Goal: Information Seeking & Learning: Learn about a topic

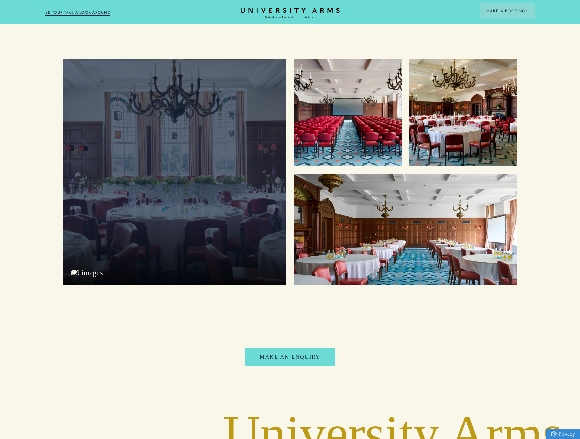
scroll to position [783, 0]
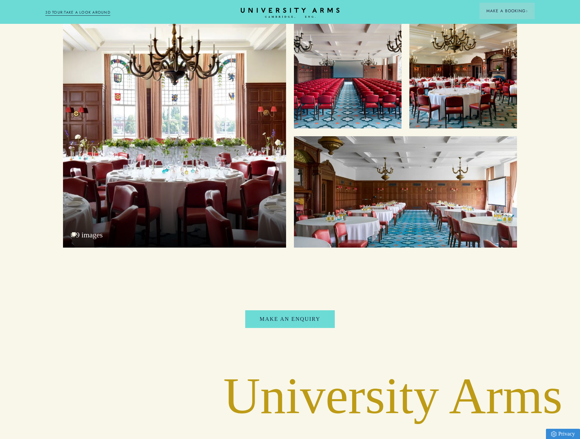
click at [230, 99] on div at bounding box center [174, 134] width 223 height 227
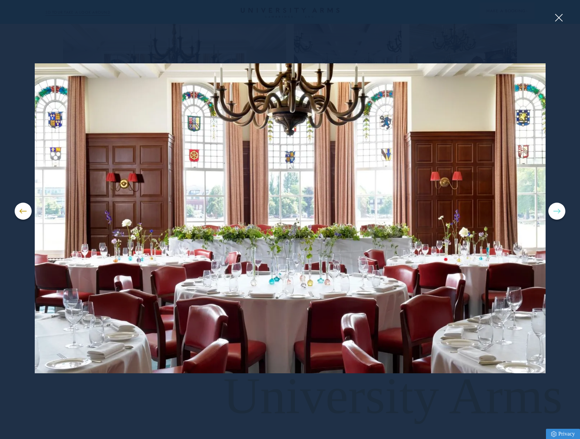
click at [557, 212] on button at bounding box center [556, 211] width 17 height 17
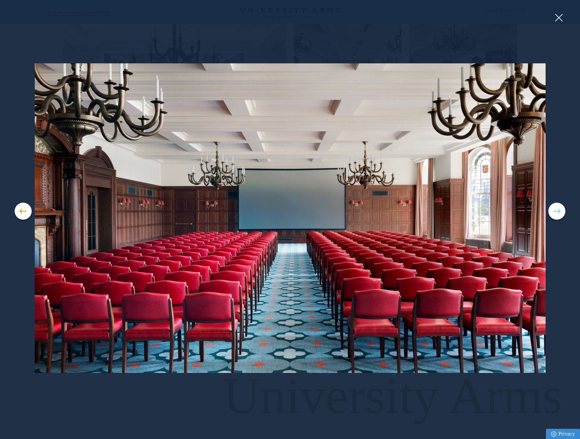
click at [557, 212] on button at bounding box center [556, 211] width 17 height 17
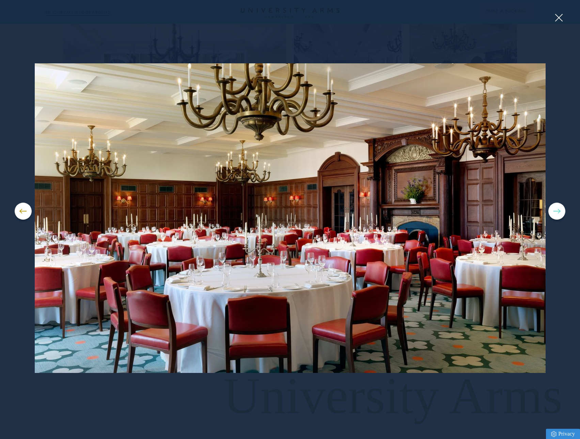
click at [554, 207] on button at bounding box center [556, 211] width 17 height 17
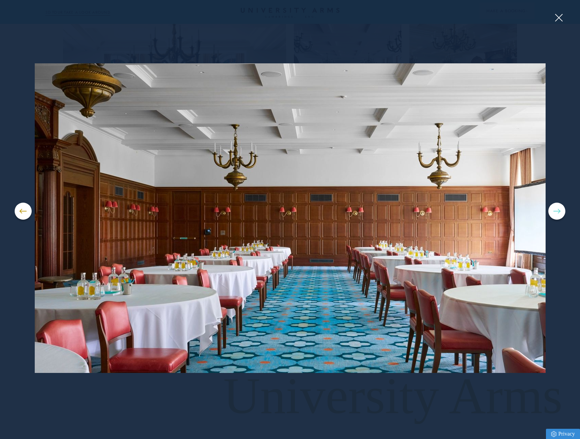
click at [554, 207] on button at bounding box center [556, 211] width 17 height 17
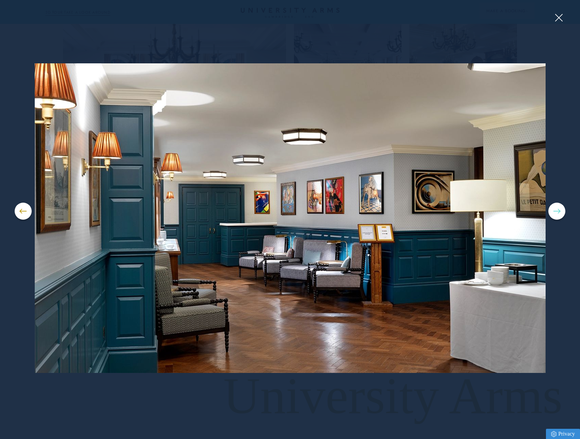
click at [554, 207] on button at bounding box center [556, 211] width 17 height 17
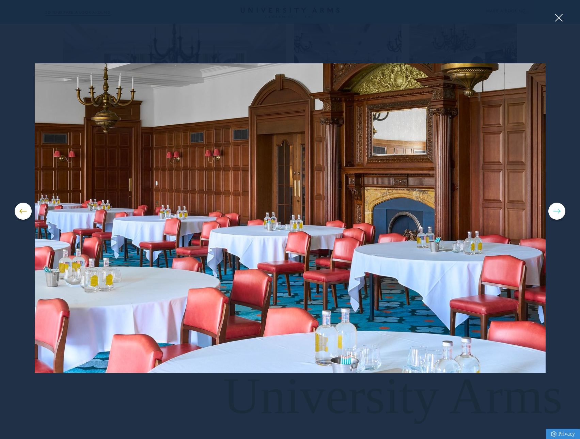
click at [553, 207] on button at bounding box center [556, 211] width 17 height 17
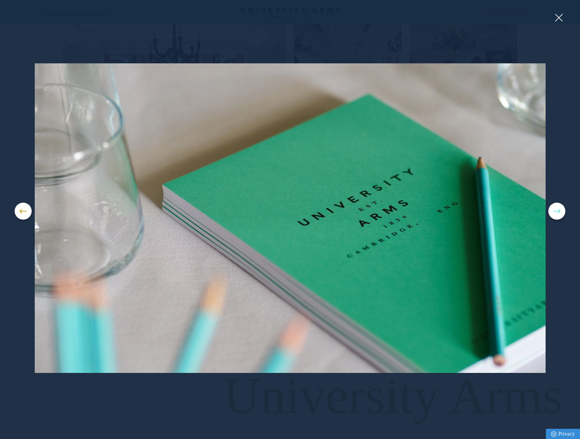
click at [553, 207] on button at bounding box center [556, 211] width 17 height 17
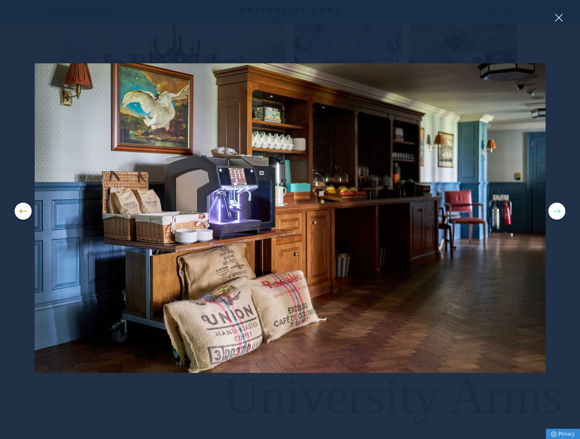
click at [553, 207] on button at bounding box center [556, 211] width 17 height 17
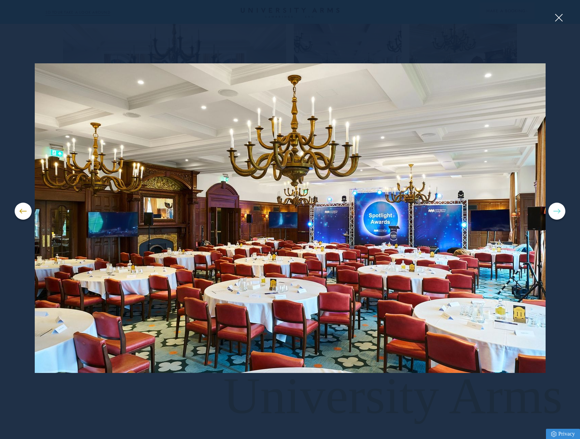
click at [552, 209] on button at bounding box center [556, 211] width 17 height 17
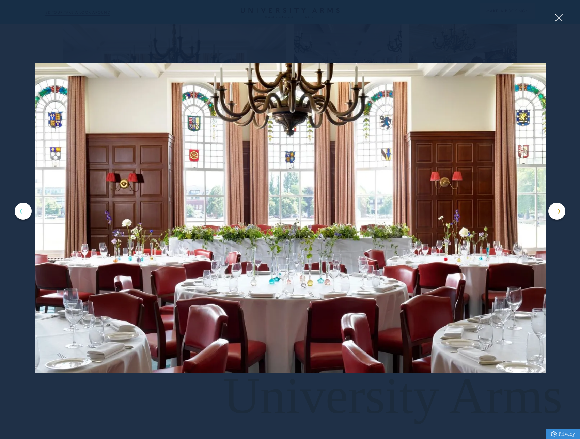
click at [25, 209] on button at bounding box center [23, 211] width 17 height 17
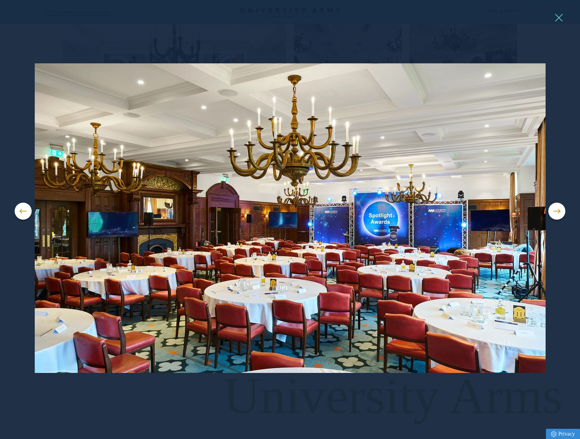
click at [556, 17] on button at bounding box center [558, 18] width 10 height 10
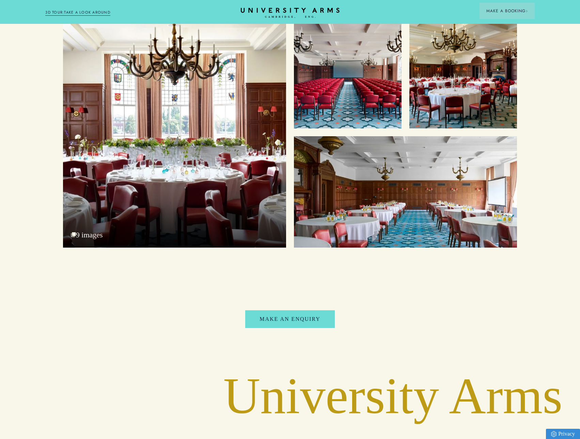
click at [555, 109] on div "9 images" at bounding box center [290, 134] width 580 height 227
click at [354, 175] on div at bounding box center [405, 192] width 223 height 112
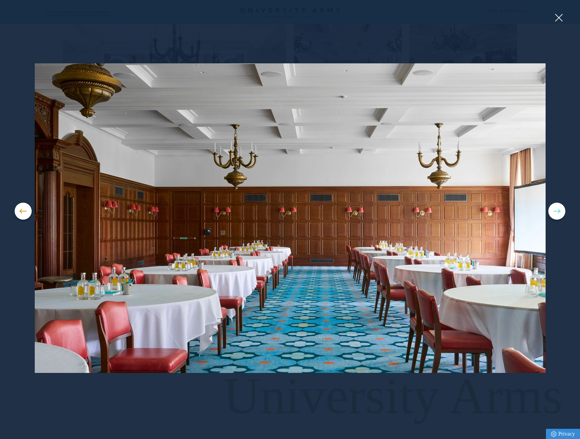
click at [557, 214] on button at bounding box center [556, 211] width 17 height 17
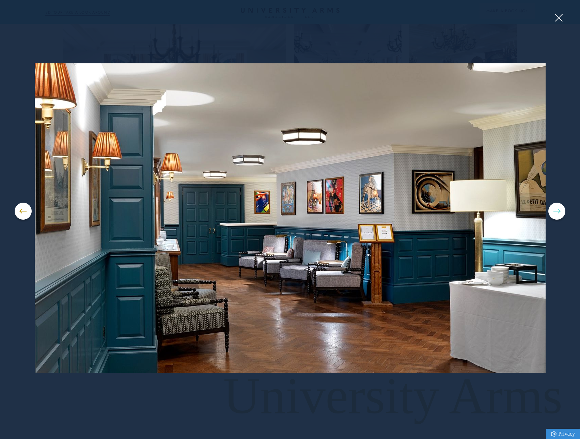
click at [557, 214] on button at bounding box center [556, 211] width 17 height 17
click at [557, 213] on button at bounding box center [556, 211] width 17 height 17
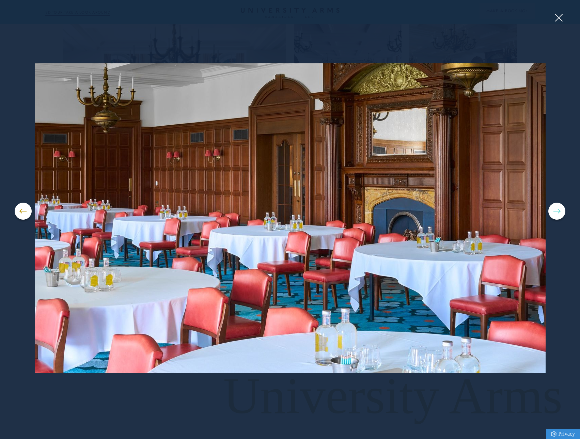
click at [556, 218] on button at bounding box center [556, 211] width 17 height 17
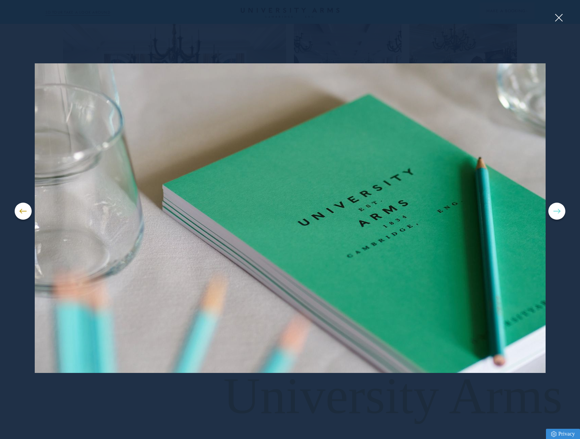
click at [556, 218] on button at bounding box center [556, 211] width 17 height 17
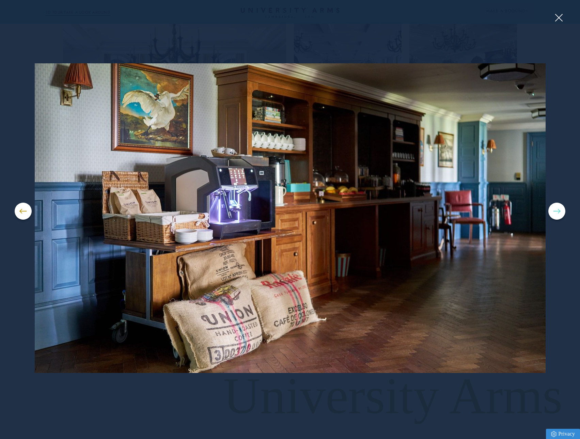
click at [556, 218] on button at bounding box center [556, 211] width 17 height 17
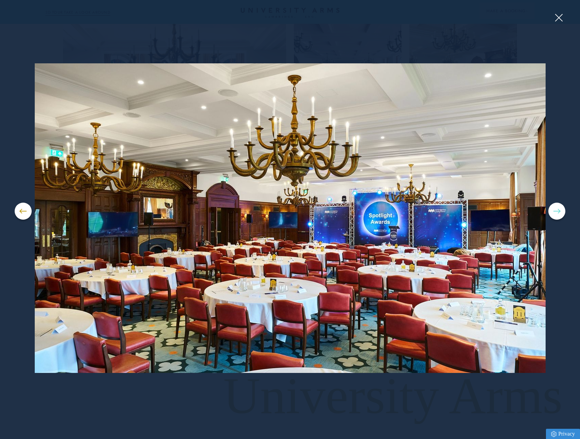
click at [556, 218] on button at bounding box center [556, 211] width 17 height 17
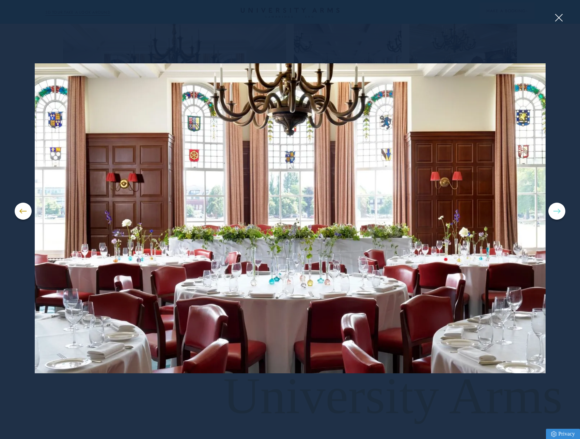
click at [556, 218] on button at bounding box center [556, 211] width 17 height 17
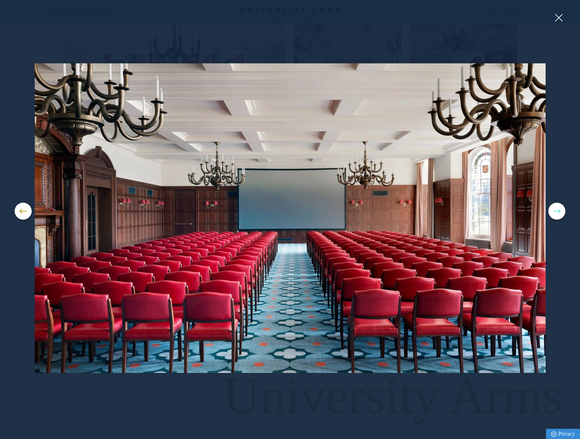
click at [556, 218] on button at bounding box center [556, 211] width 17 height 17
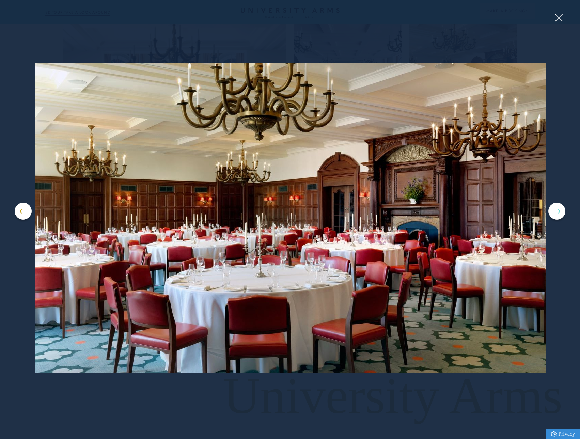
click at [556, 218] on button at bounding box center [556, 211] width 17 height 17
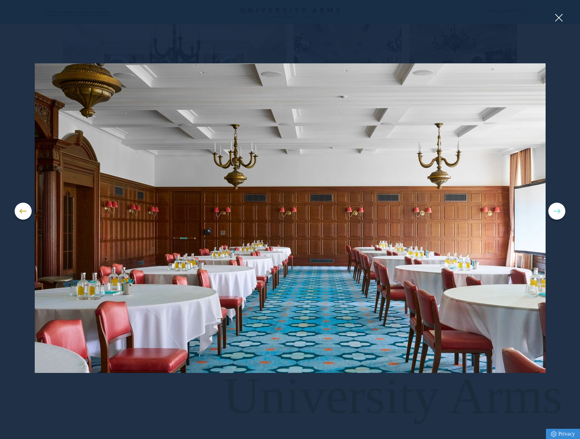
click at [556, 218] on button at bounding box center [556, 211] width 17 height 17
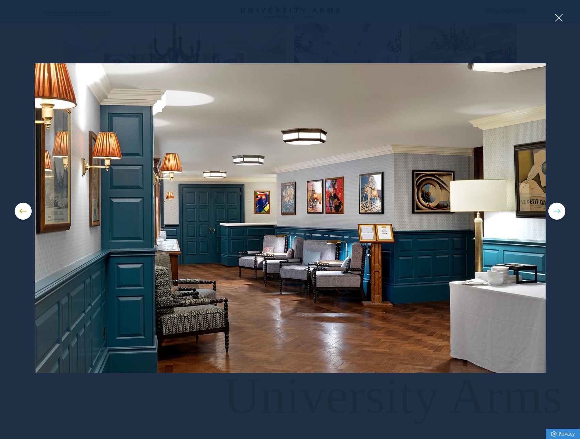
click at [556, 218] on button at bounding box center [556, 211] width 17 height 17
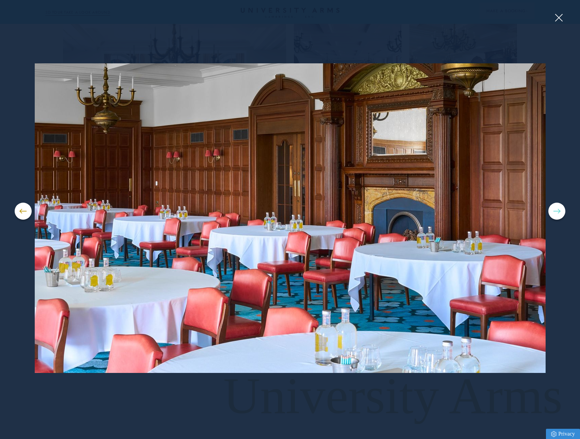
click at [556, 218] on button at bounding box center [556, 211] width 17 height 17
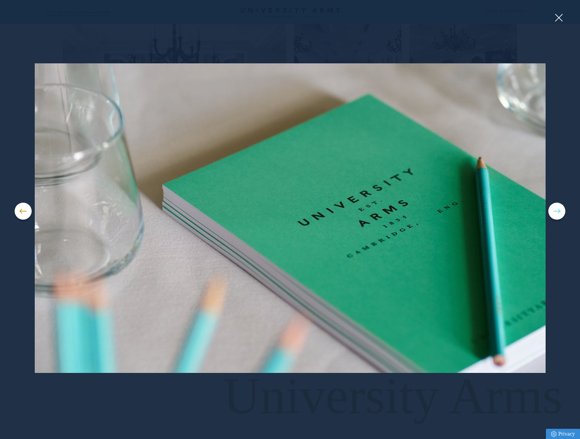
click at [556, 218] on button at bounding box center [556, 211] width 17 height 17
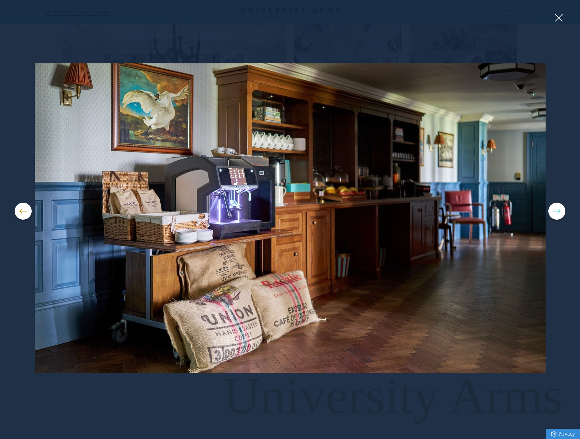
click at [556, 218] on button at bounding box center [556, 211] width 17 height 17
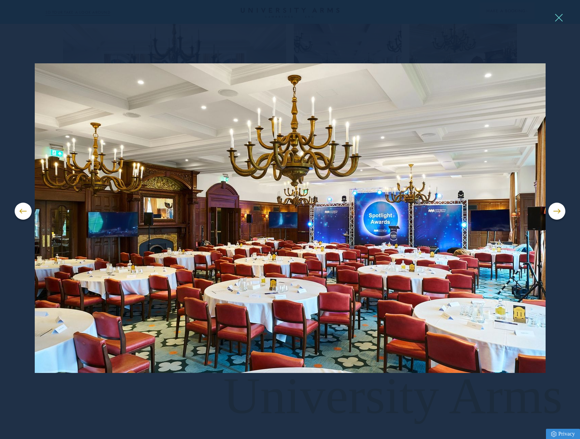
click at [556, 17] on button at bounding box center [558, 18] width 10 height 10
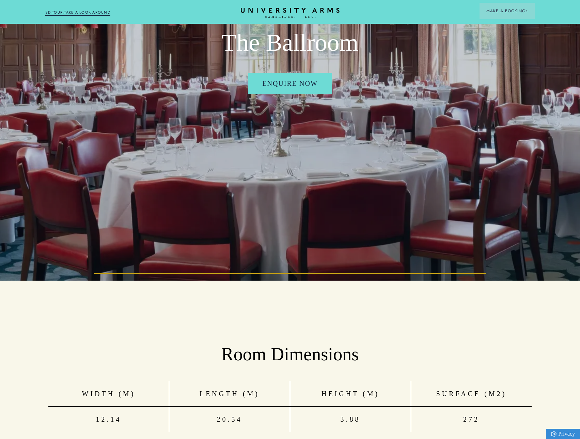
scroll to position [0, 0]
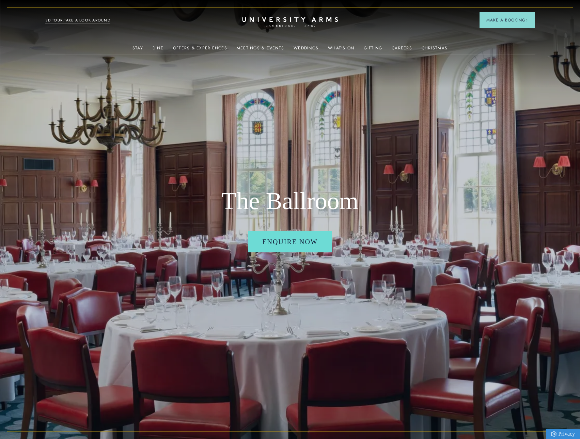
click at [298, 24] on icon "CAMBRIDGE’S LEADING LUXURY HOTEL SINCE [DATE]" at bounding box center [290, 22] width 96 height 10
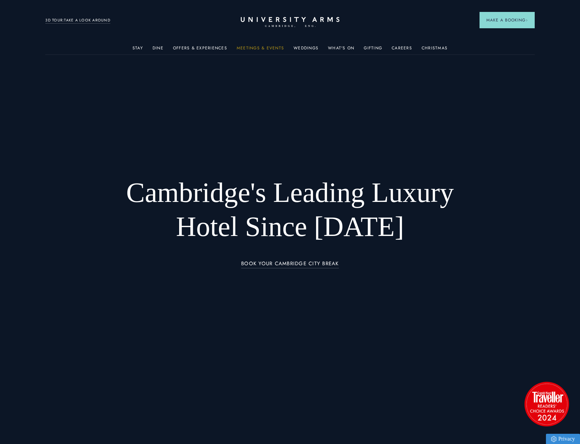
click at [245, 47] on link "Meetings & Events" at bounding box center [260, 50] width 47 height 9
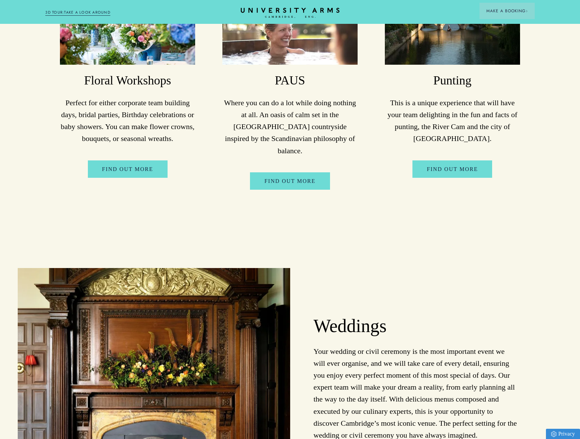
scroll to position [2540, 0]
